Goal: Transaction & Acquisition: Purchase product/service

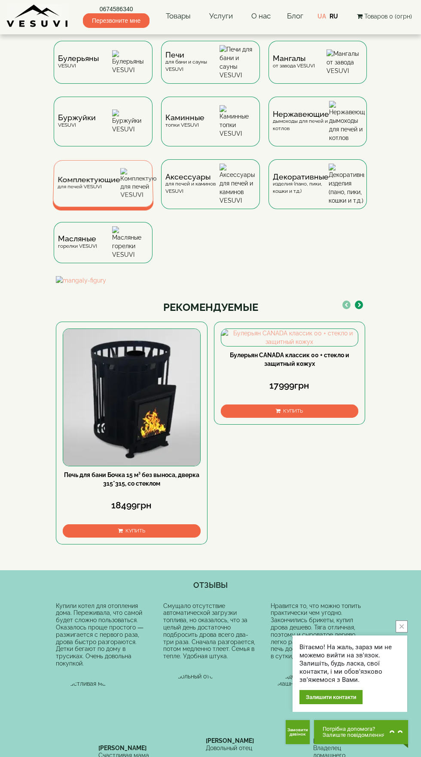
click at [109, 177] on span "Комплектующие" at bounding box center [89, 180] width 63 height 6
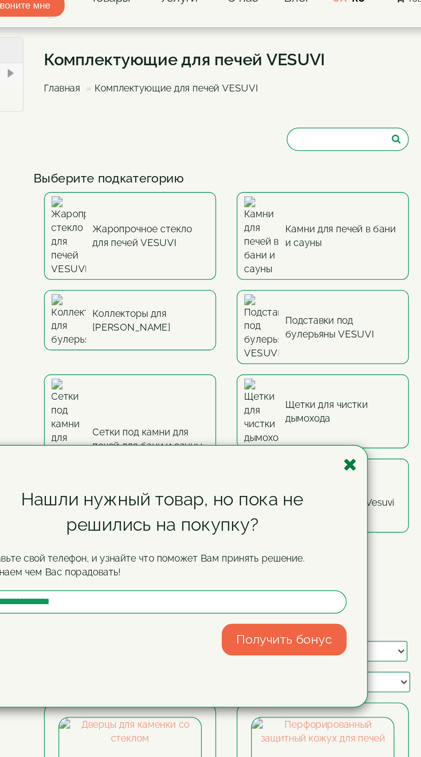
click at [328, 309] on icon "button" at bounding box center [328, 308] width 9 height 11
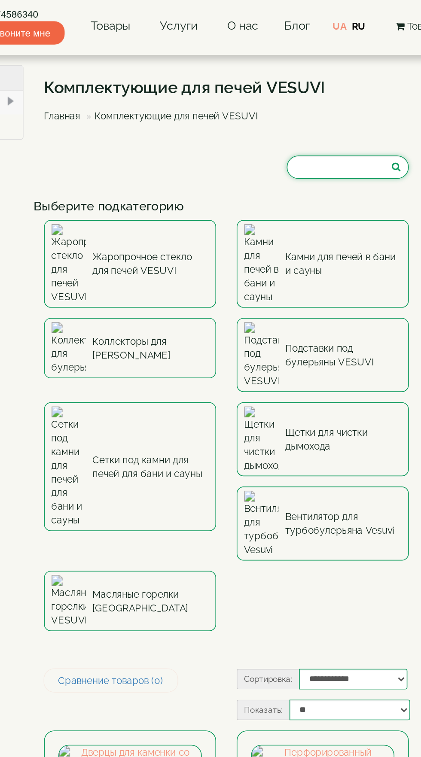
click at [316, 105] on input "search" at bounding box center [327, 104] width 76 height 15
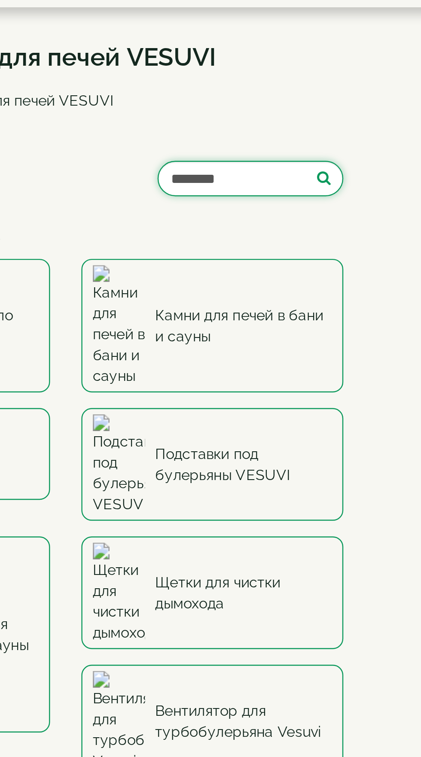
type input "*******"
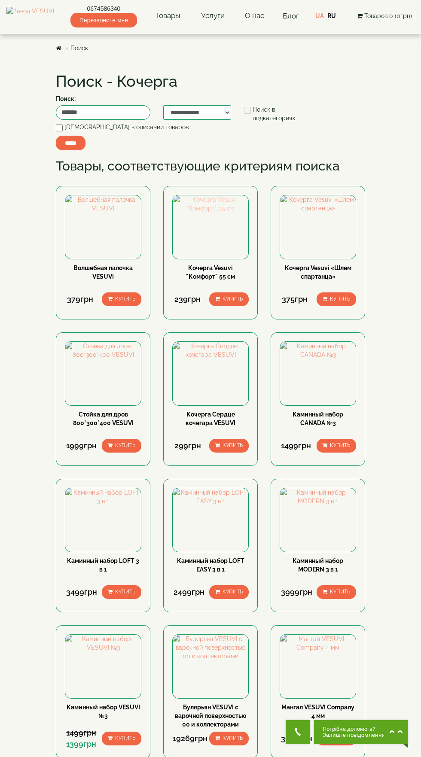
click at [228, 213] on img at bounding box center [211, 203] width 76 height 17
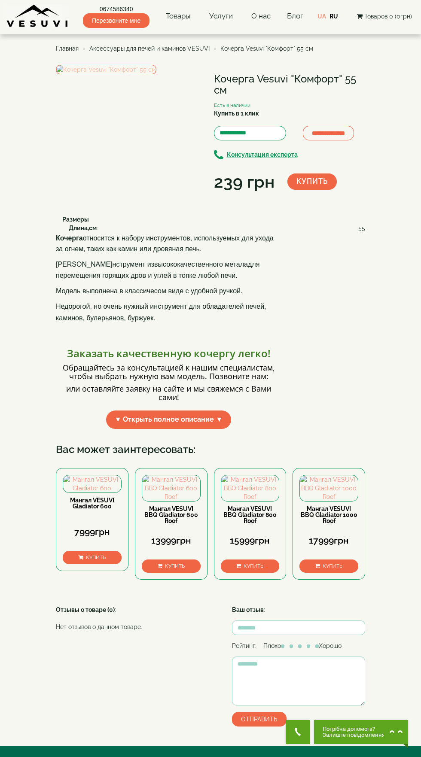
click at [156, 74] on img at bounding box center [106, 69] width 100 height 9
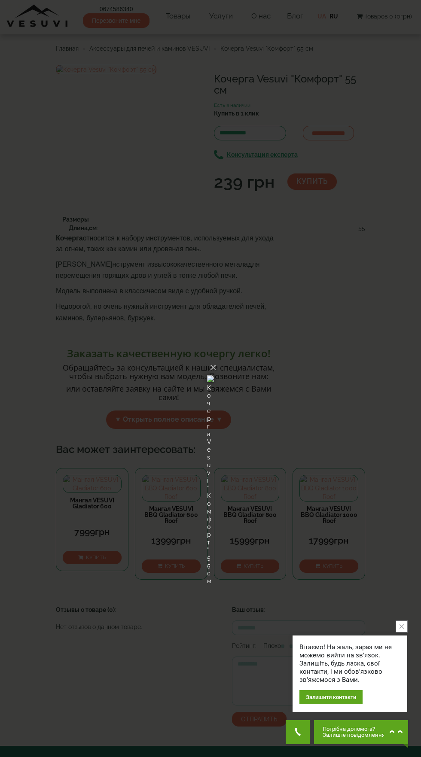
click at [382, 319] on div "× Кочерга Vesuvi "Комфорт" 55 см Loading..." at bounding box center [210, 378] width 421 height 757
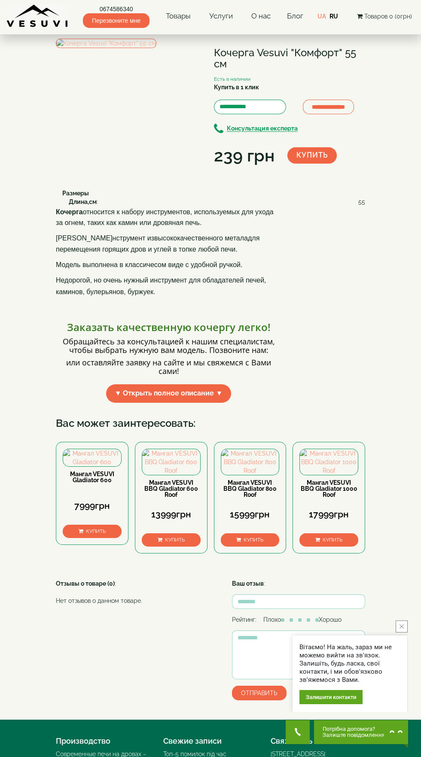
scroll to position [89, 0]
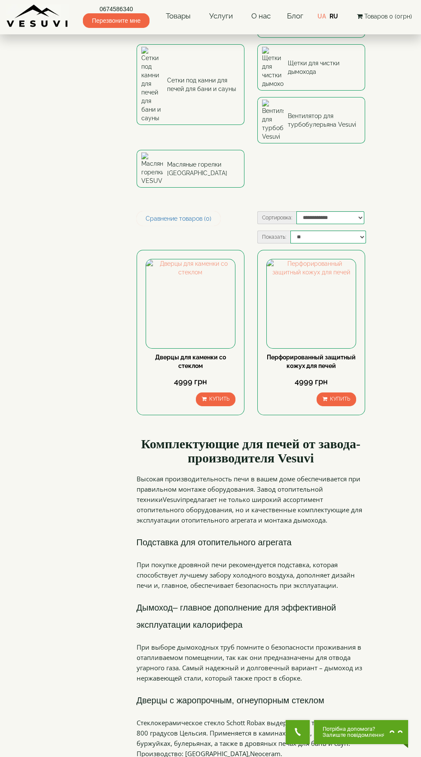
scroll to position [219, 0]
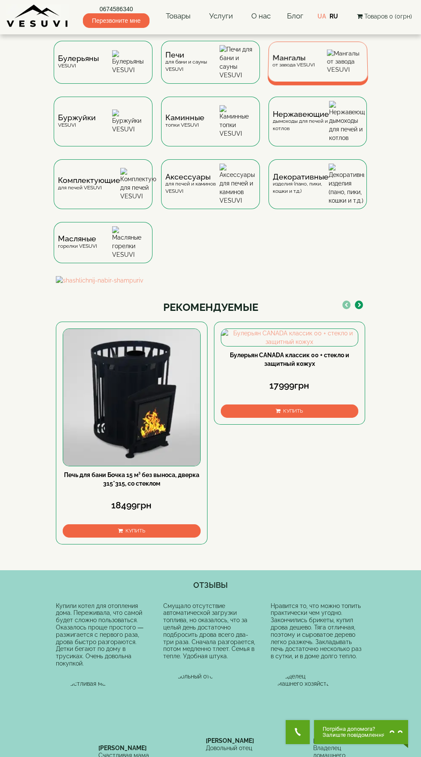
click at [328, 62] on div "Мангалы от завода VESUVI" at bounding box center [317, 62] width 100 height 40
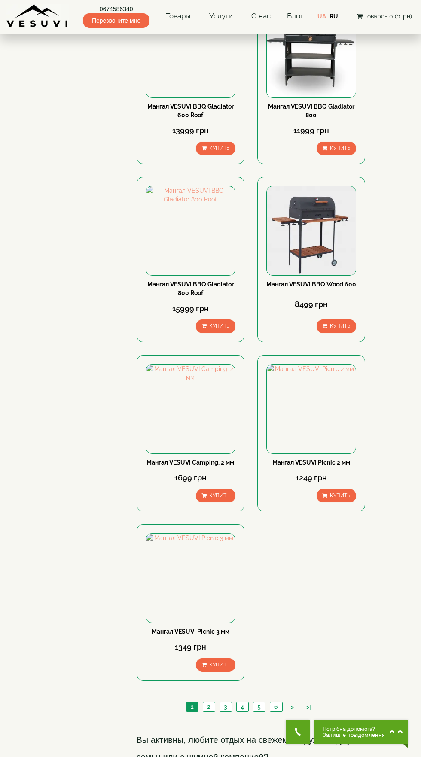
scroll to position [1242, 0]
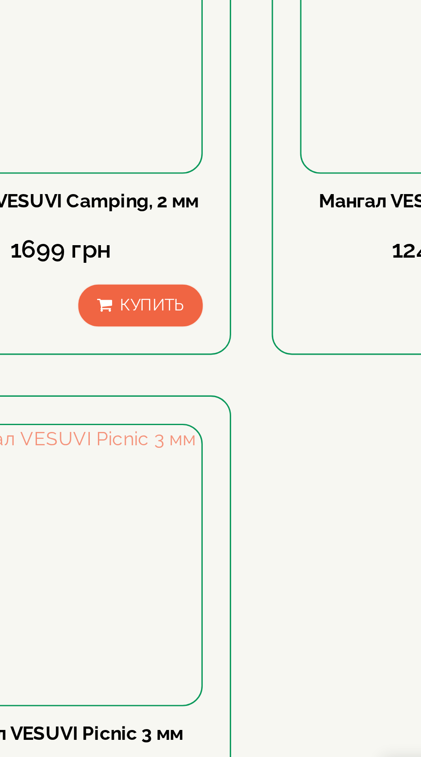
click at [211, 698] on link "2" at bounding box center [209, 702] width 12 height 9
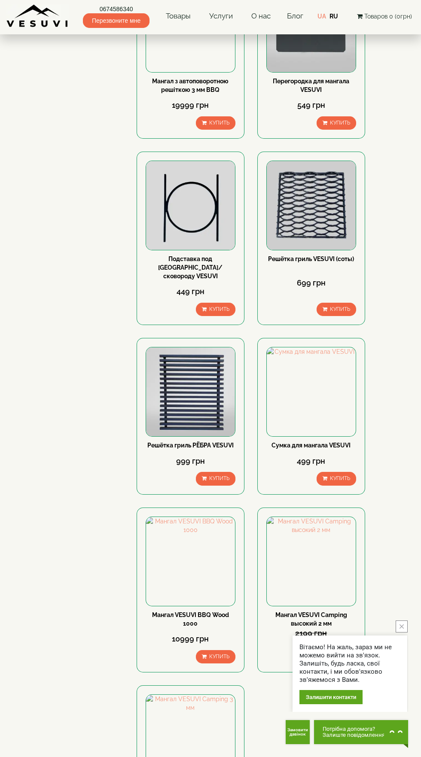
scroll to position [1164, 0]
